Goal: Task Accomplishment & Management: Use online tool/utility

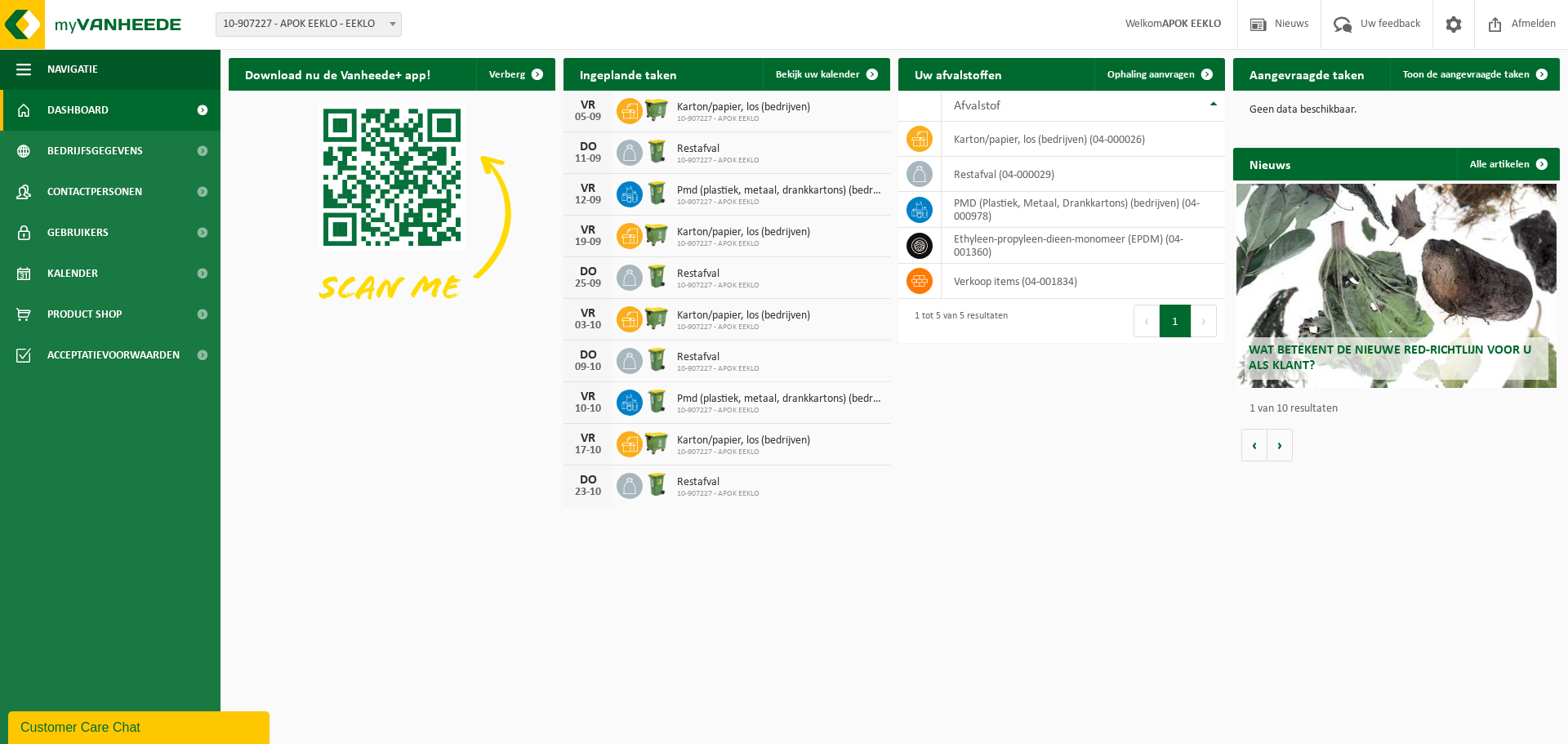
click at [853, 74] on span "Bekijk uw kalender" at bounding box center [818, 74] width 84 height 11
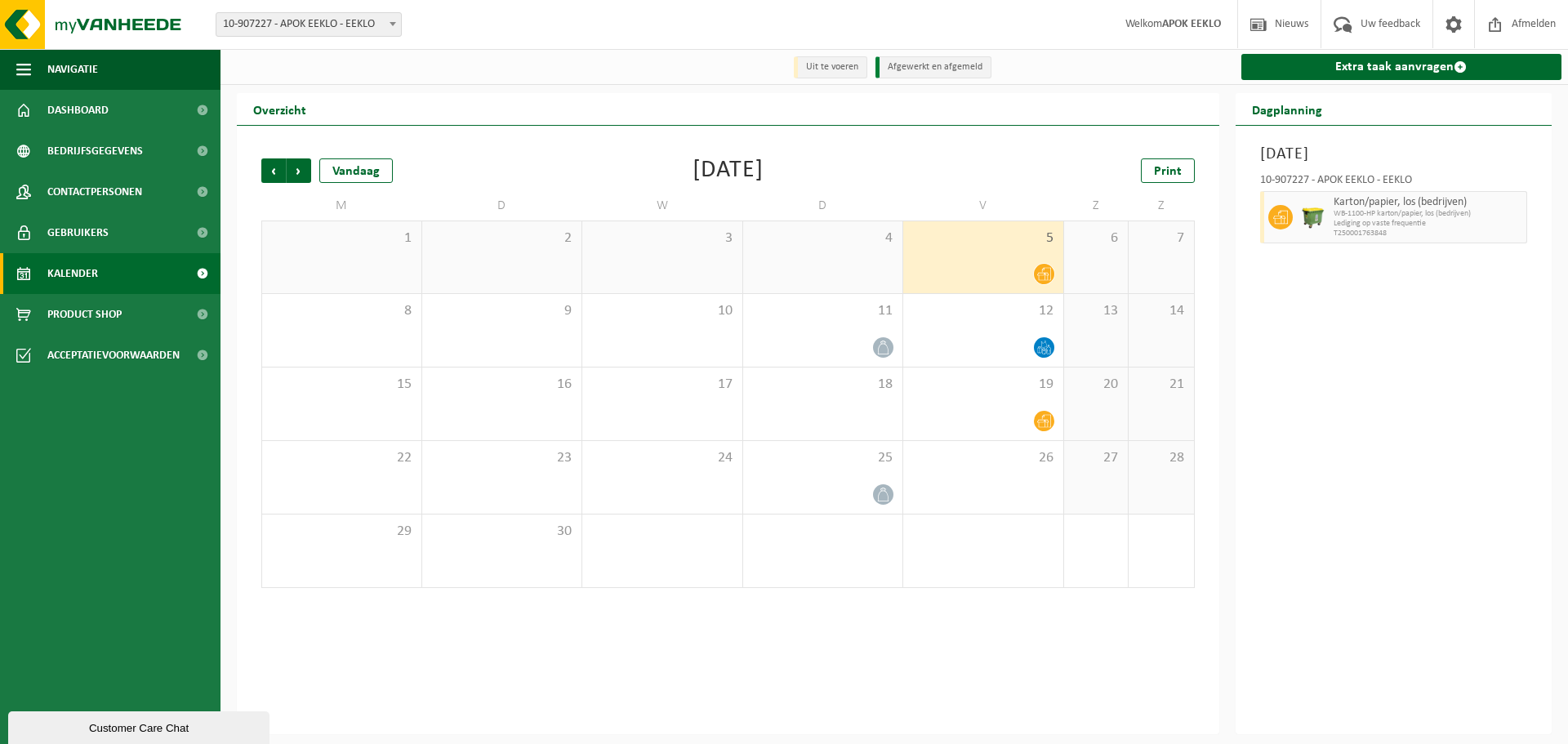
click at [950, 267] on div at bounding box center [983, 274] width 144 height 22
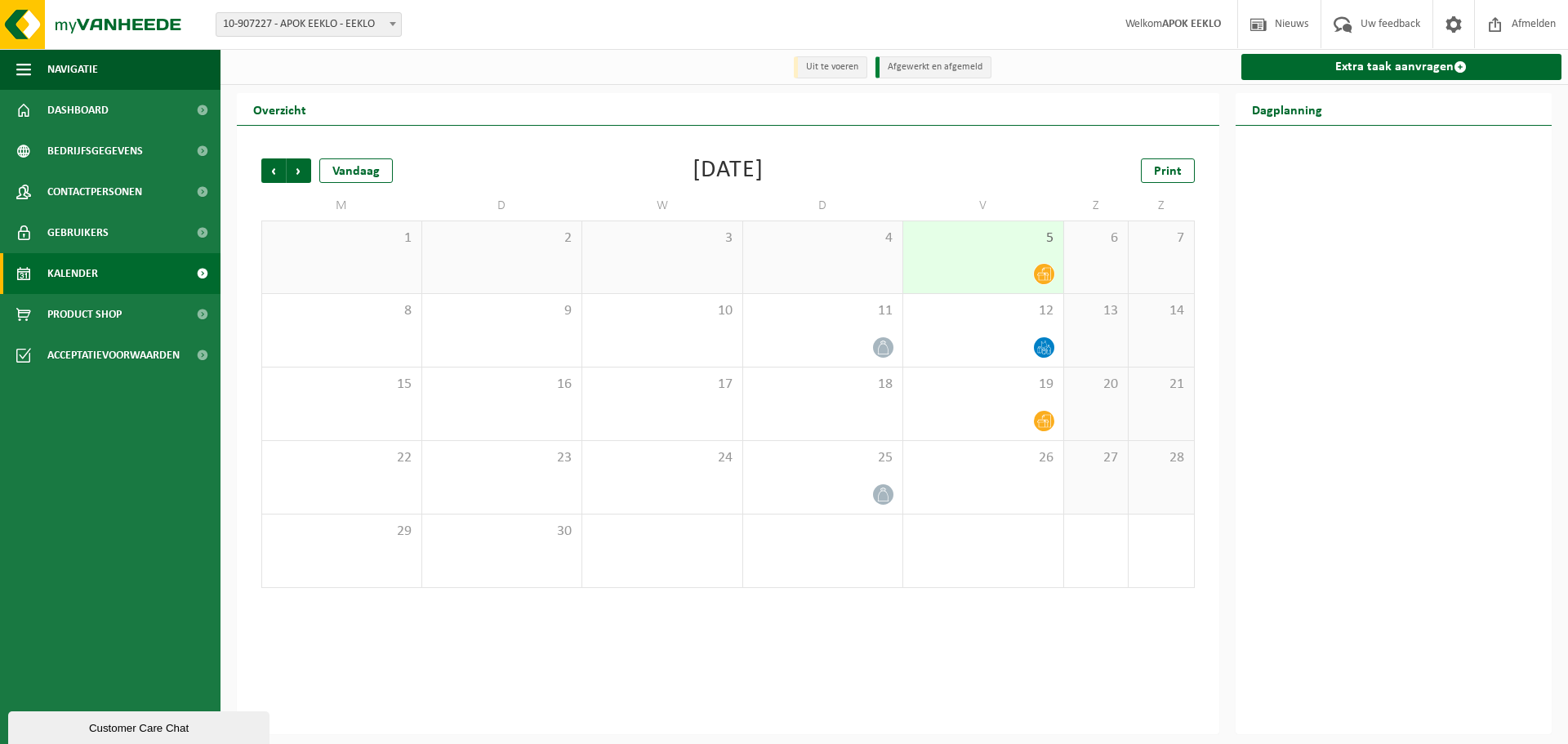
click at [1007, 273] on div at bounding box center [983, 274] width 144 height 22
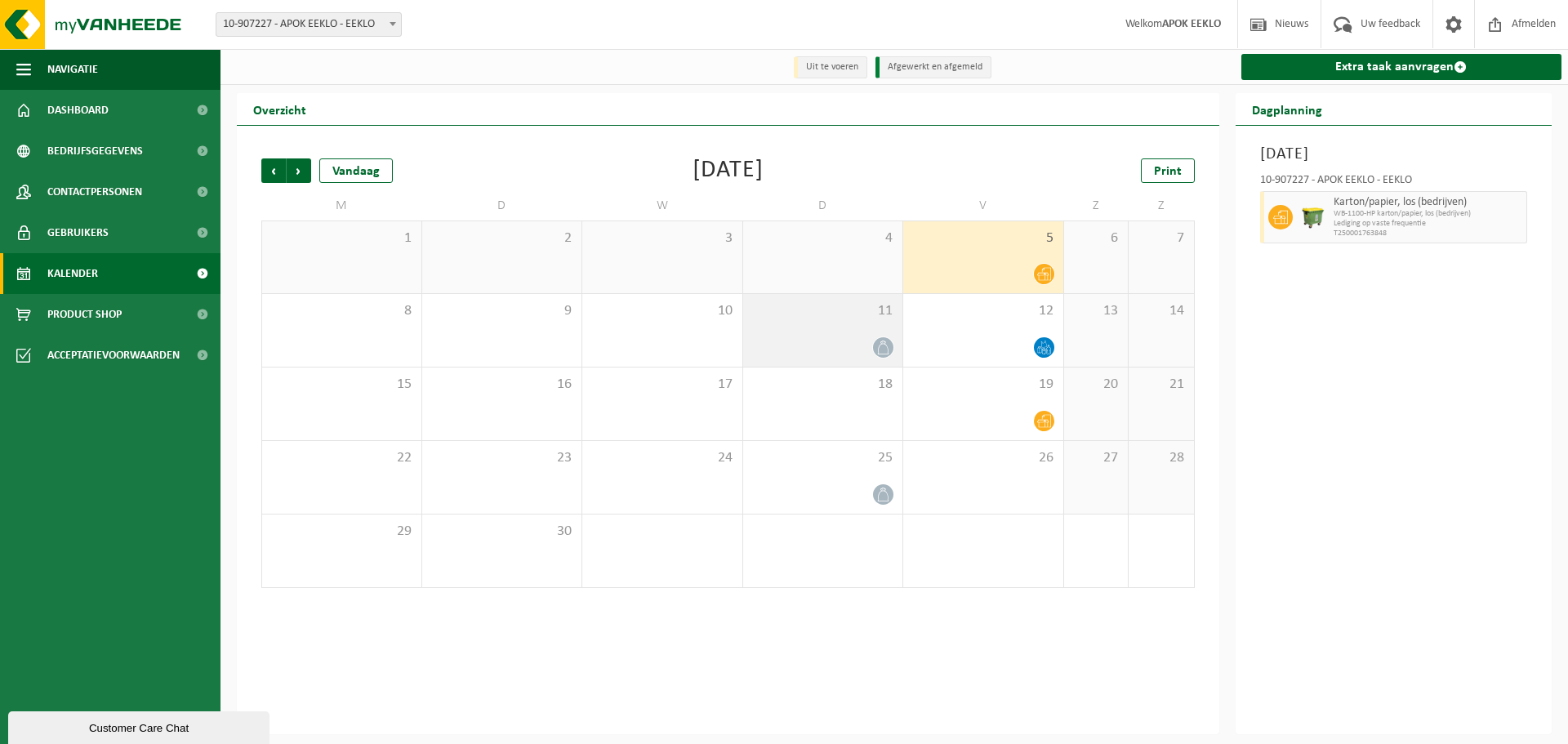
click at [802, 323] on div "11" at bounding box center [823, 330] width 160 height 73
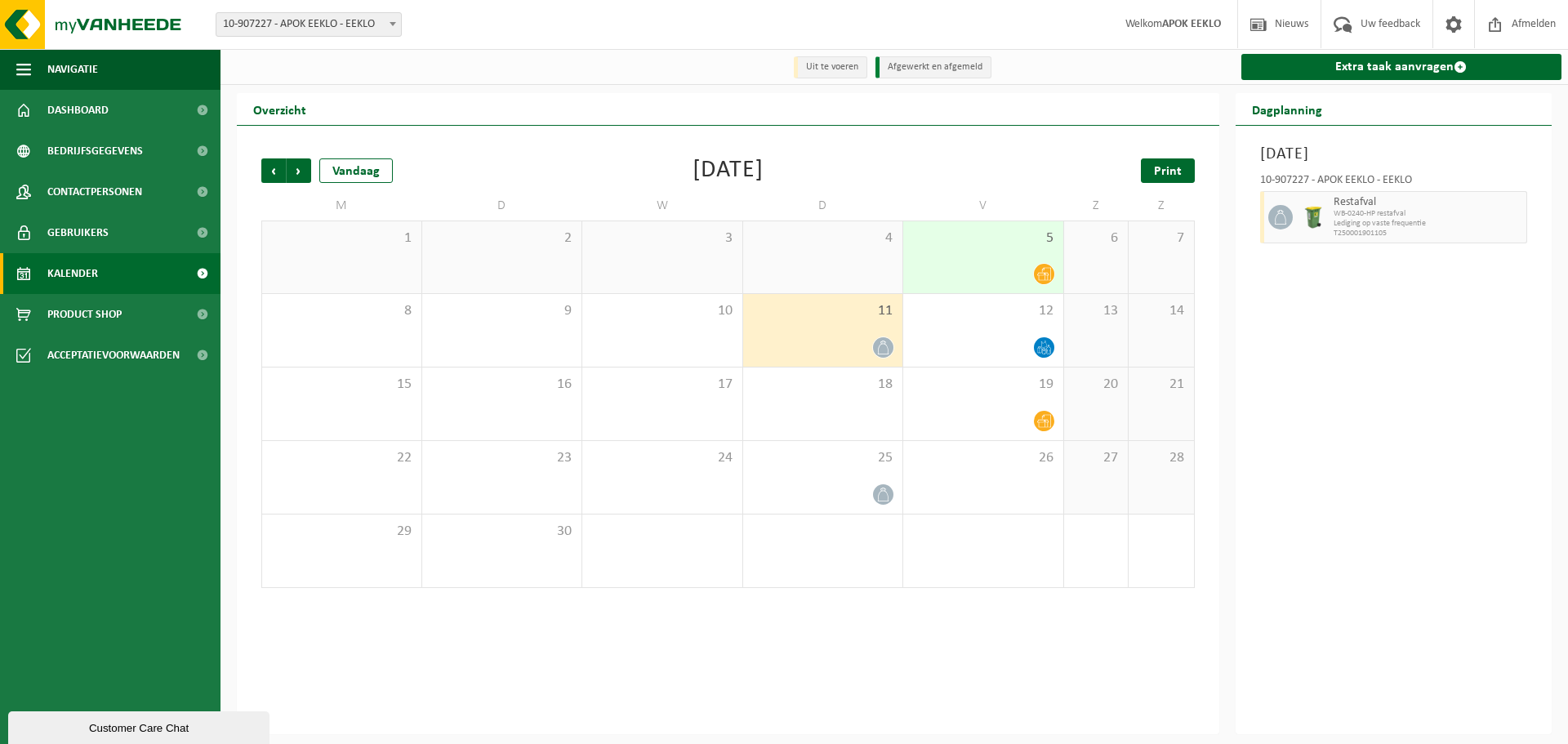
click at [1182, 167] on link "Print" at bounding box center [1167, 170] width 54 height 24
